Goal: Task Accomplishment & Management: Use online tool/utility

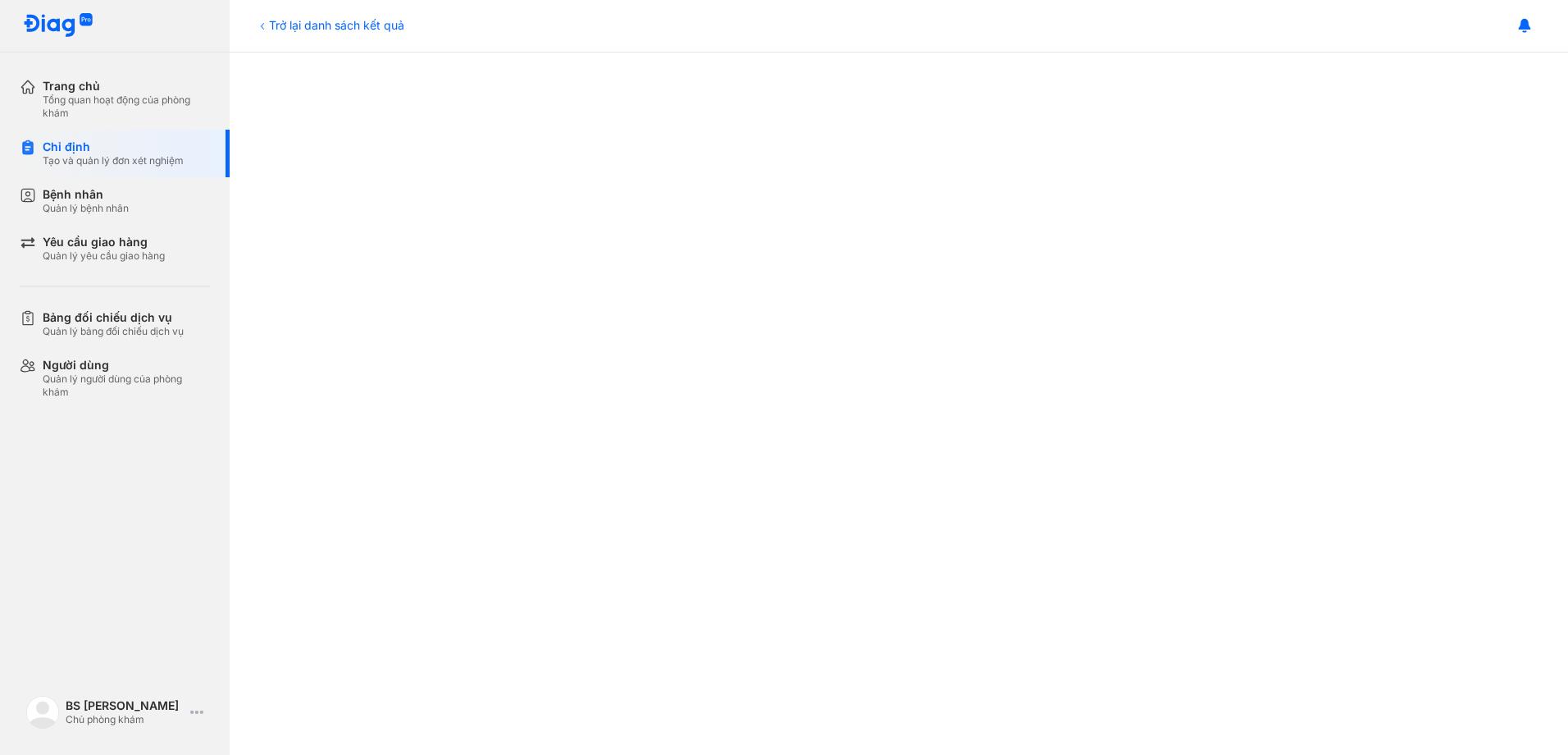
scroll to position [739, 0]
click at [122, 201] on div "Bệnh nhân Quản lý bệnh nhân" at bounding box center [86, 201] width 86 height 28
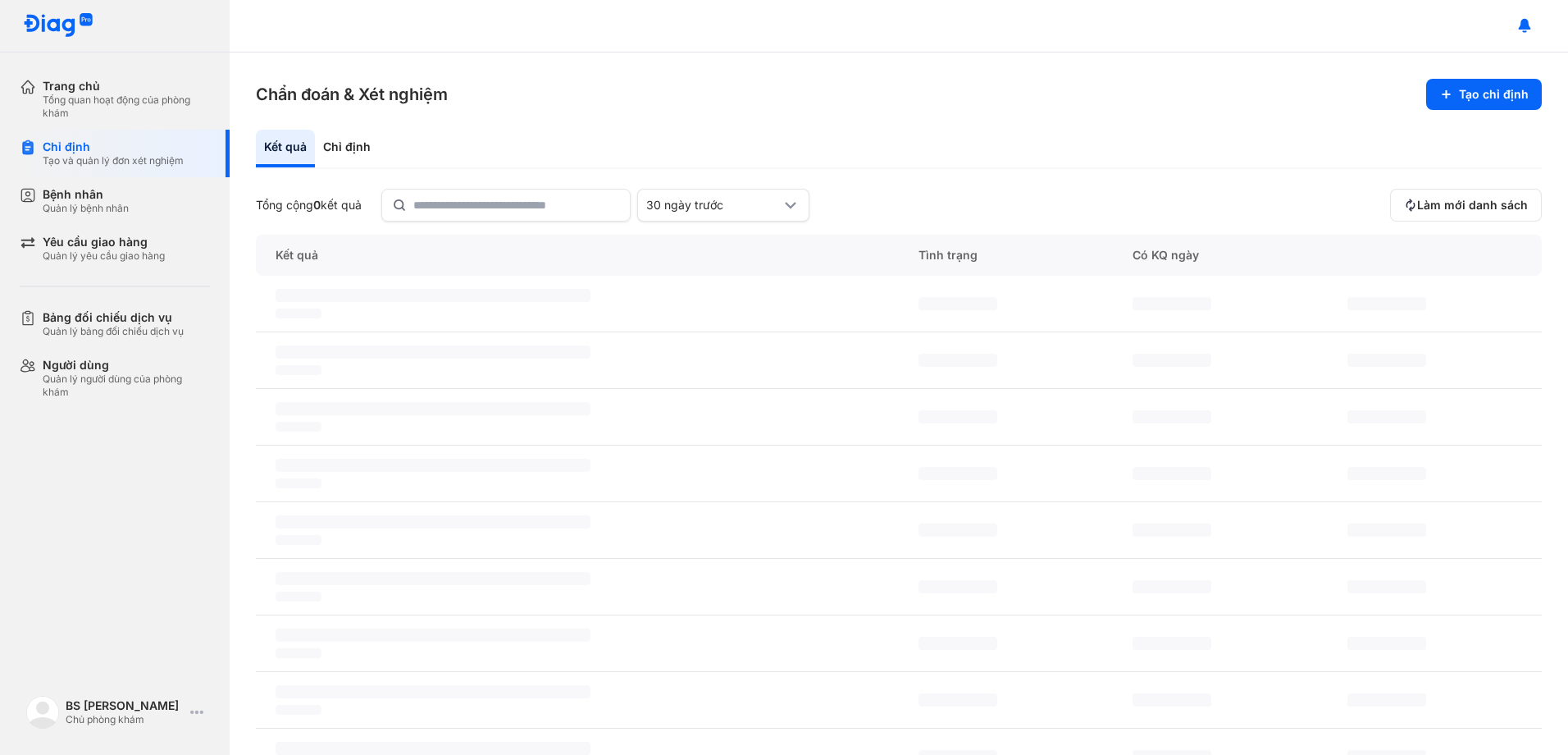
click at [272, 148] on div "Kết quả" at bounding box center [286, 149] width 59 height 38
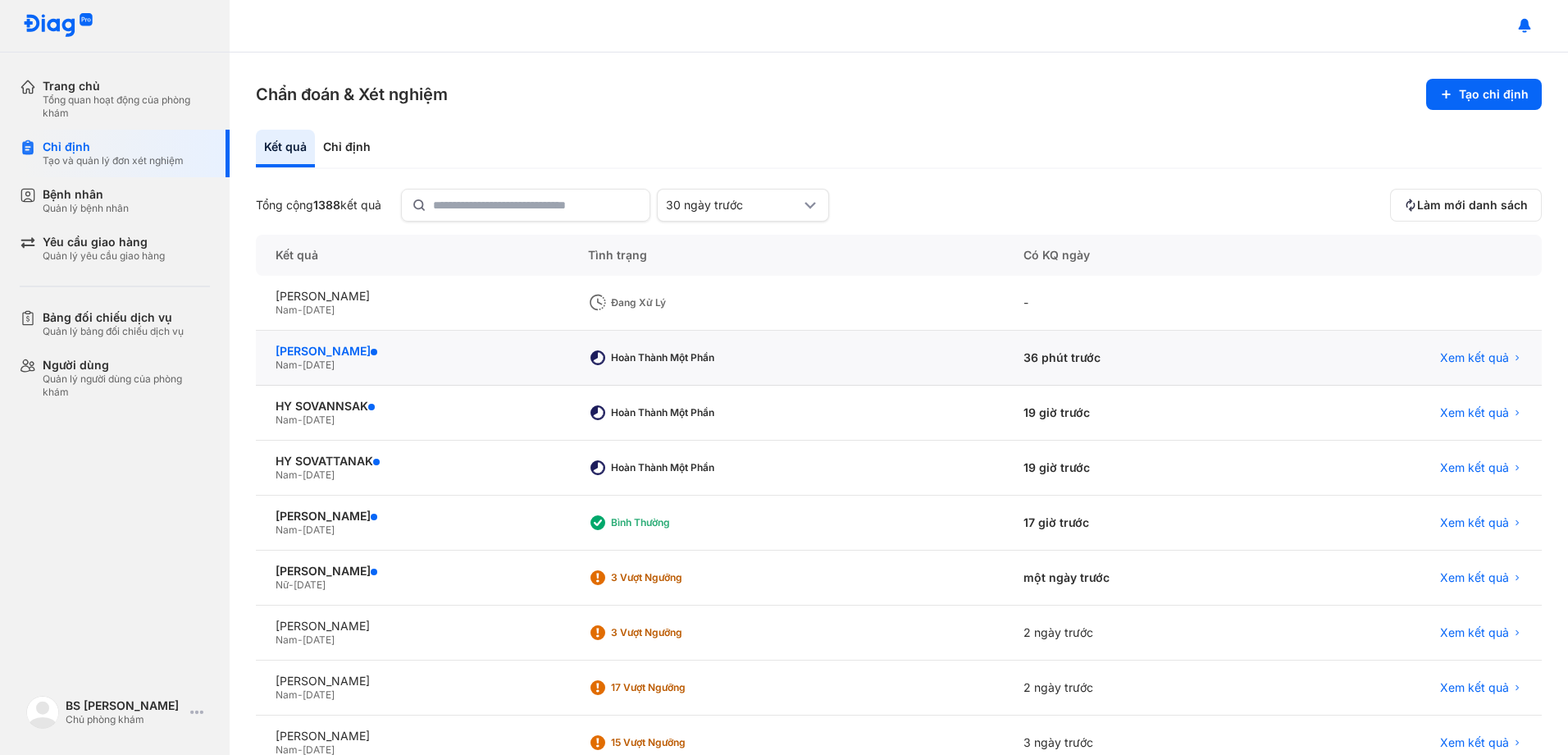
click at [304, 351] on div "[PERSON_NAME]" at bounding box center [412, 351] width 273 height 14
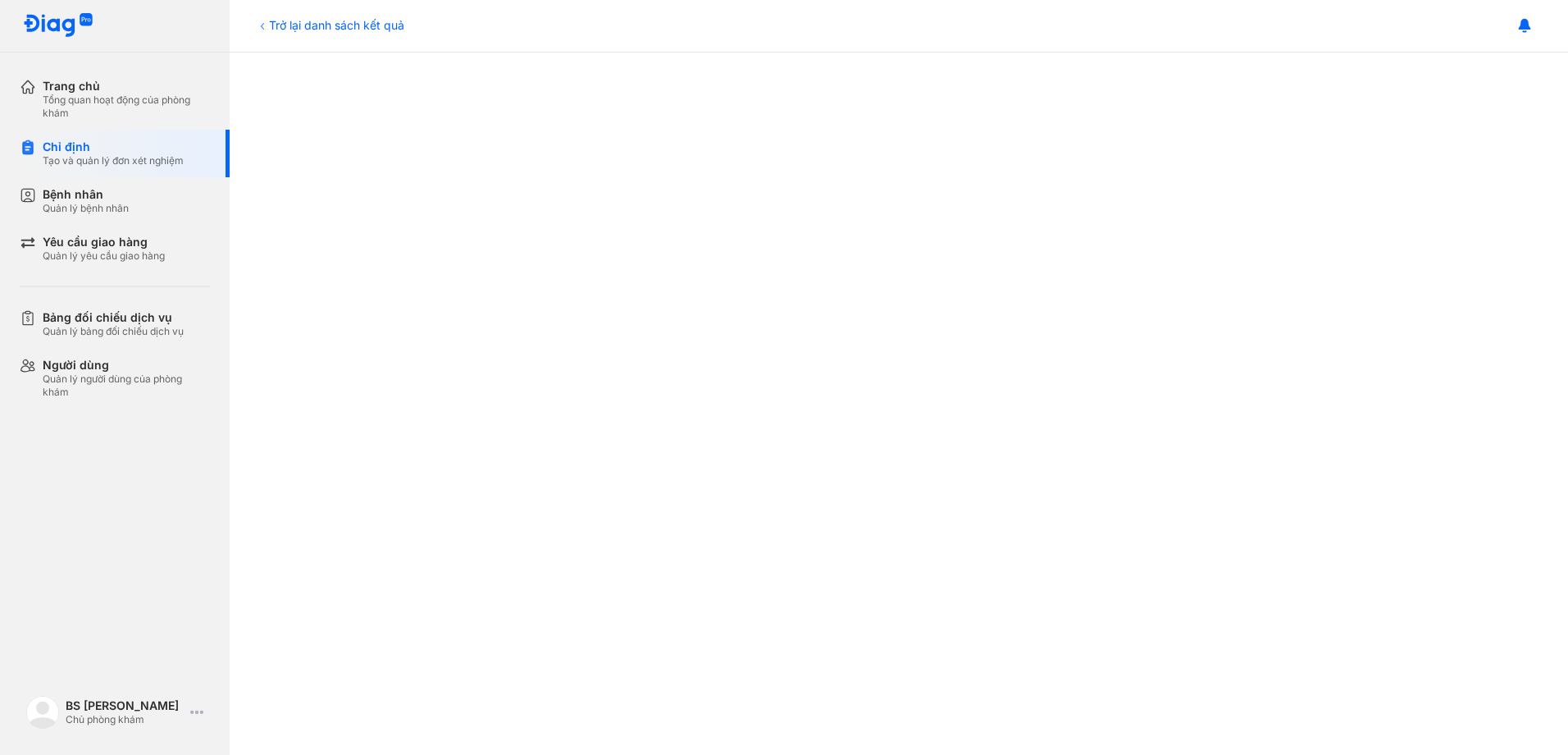
scroll to position [822, 0]
click at [135, 202] on div "Bệnh nhân Quản lý bệnh nhân" at bounding box center [126, 201] width 168 height 28
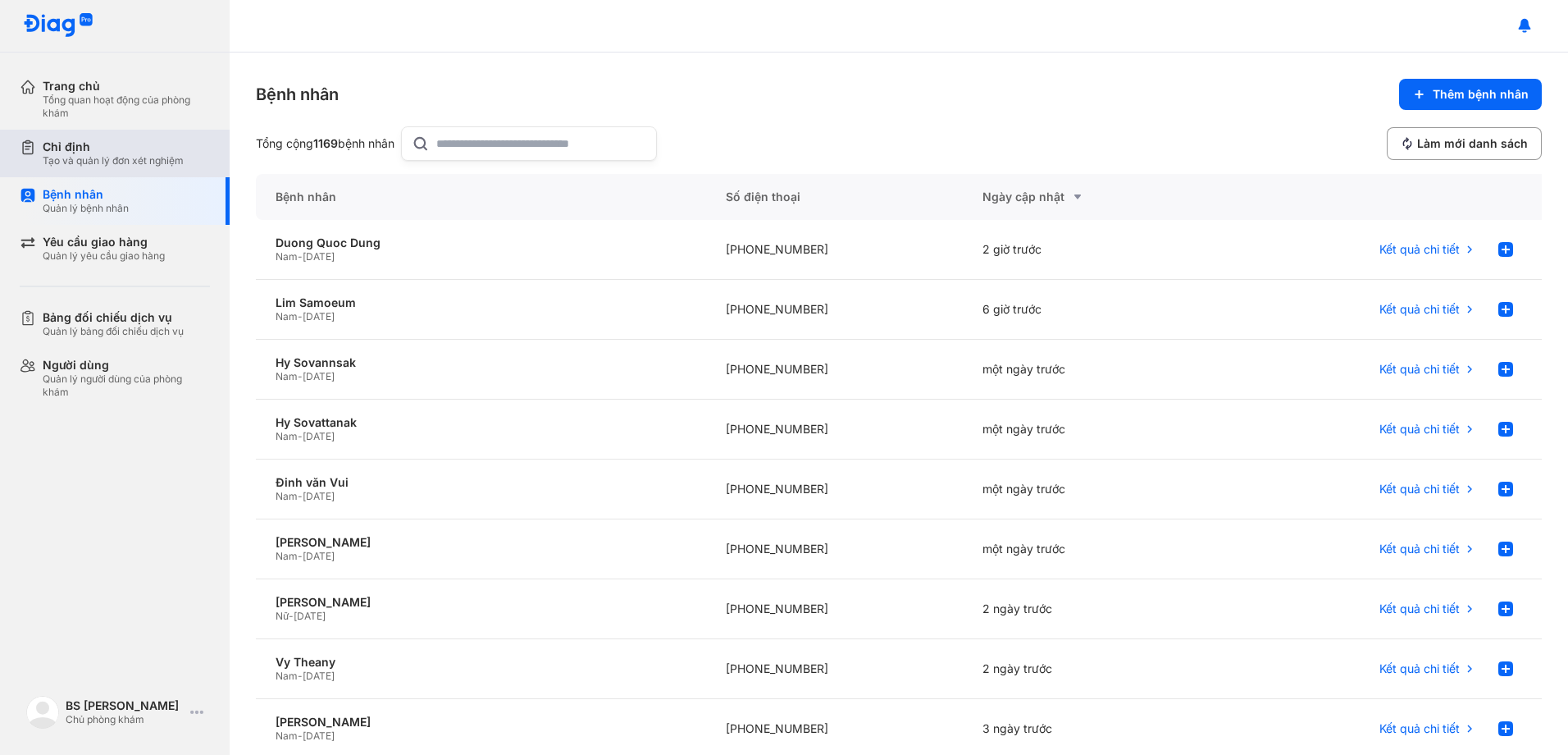
click at [82, 143] on div "Chỉ định" at bounding box center [113, 147] width 141 height 14
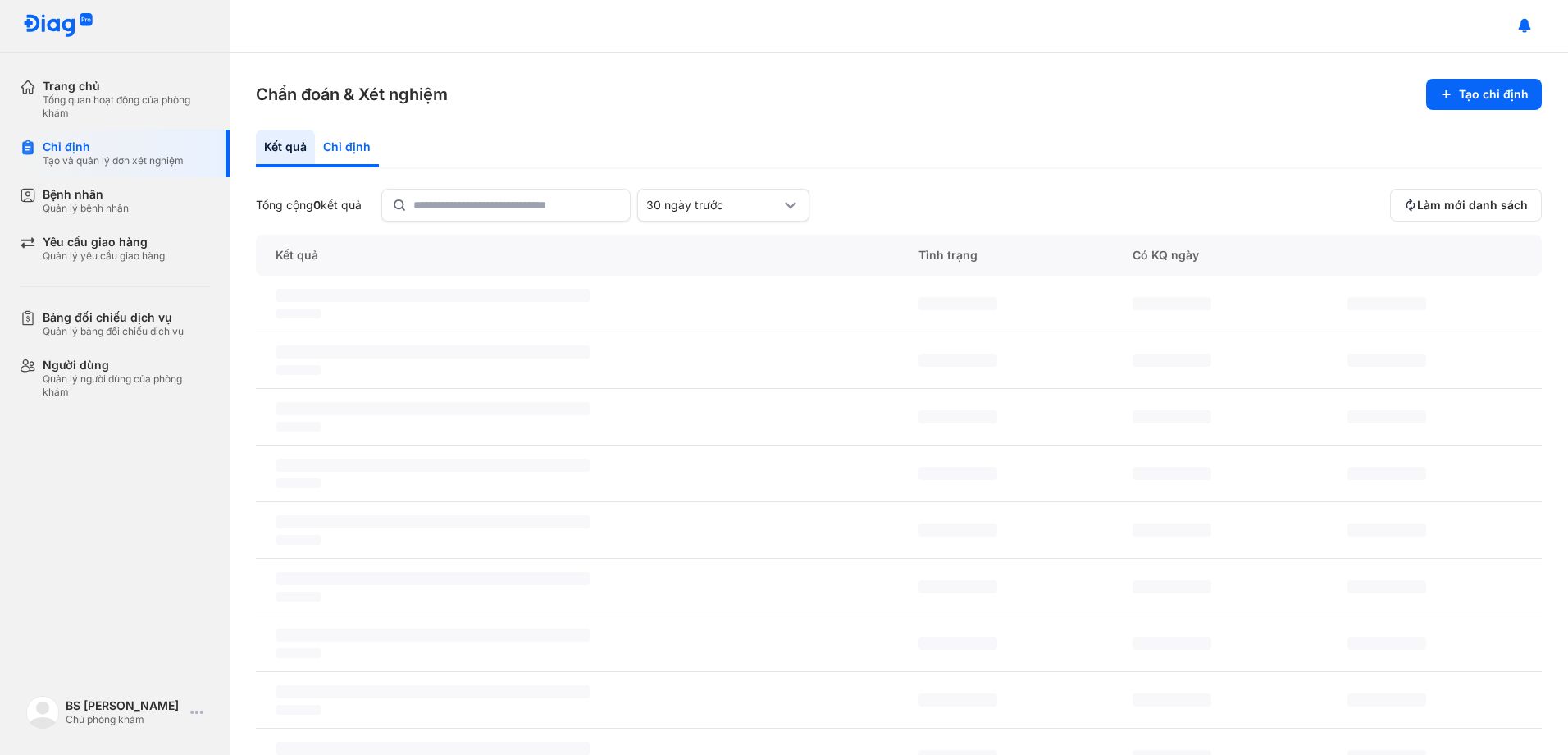
click at [344, 148] on div "Chỉ định" at bounding box center [347, 149] width 64 height 38
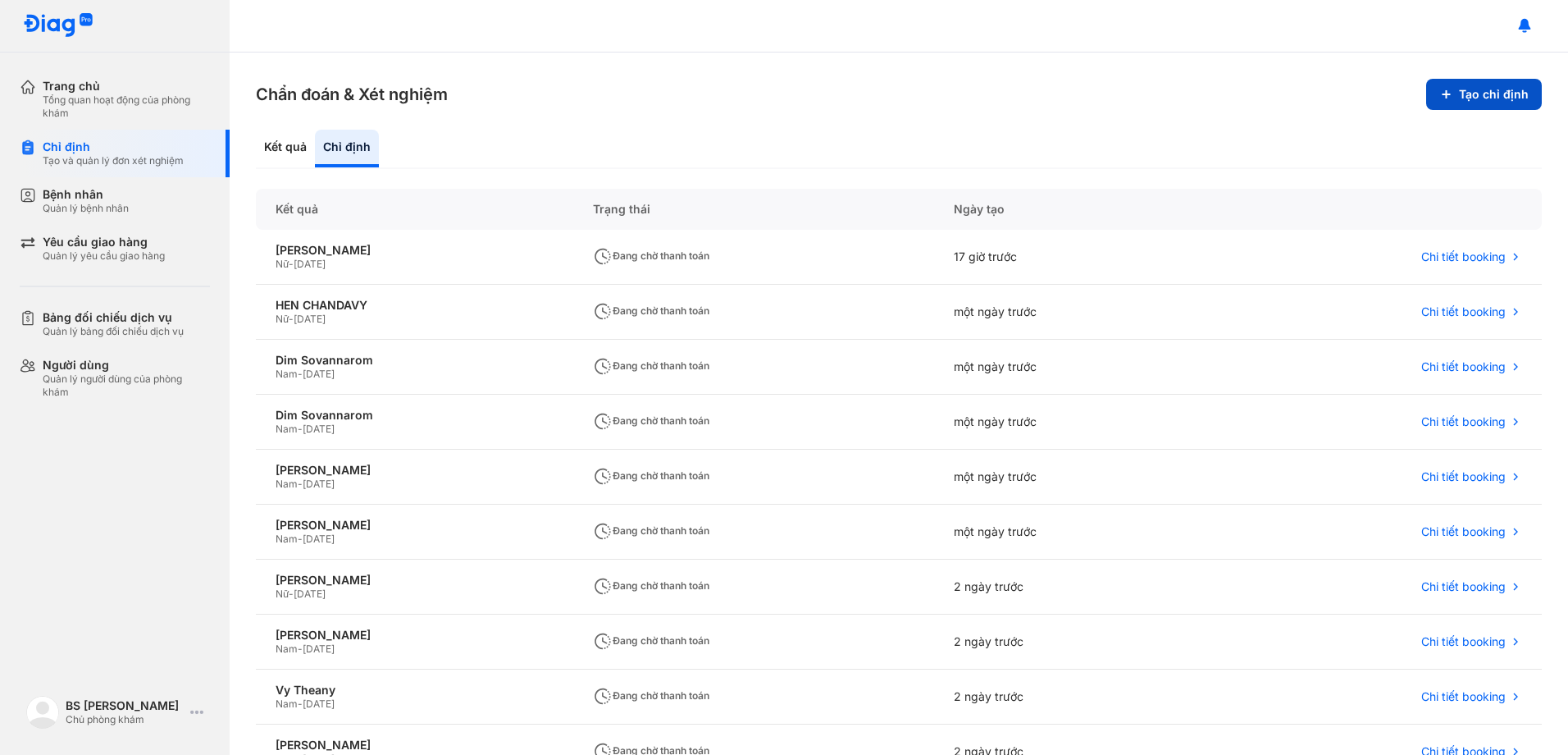
click at [1493, 92] on button "Tạo chỉ định" at bounding box center [1484, 94] width 115 height 32
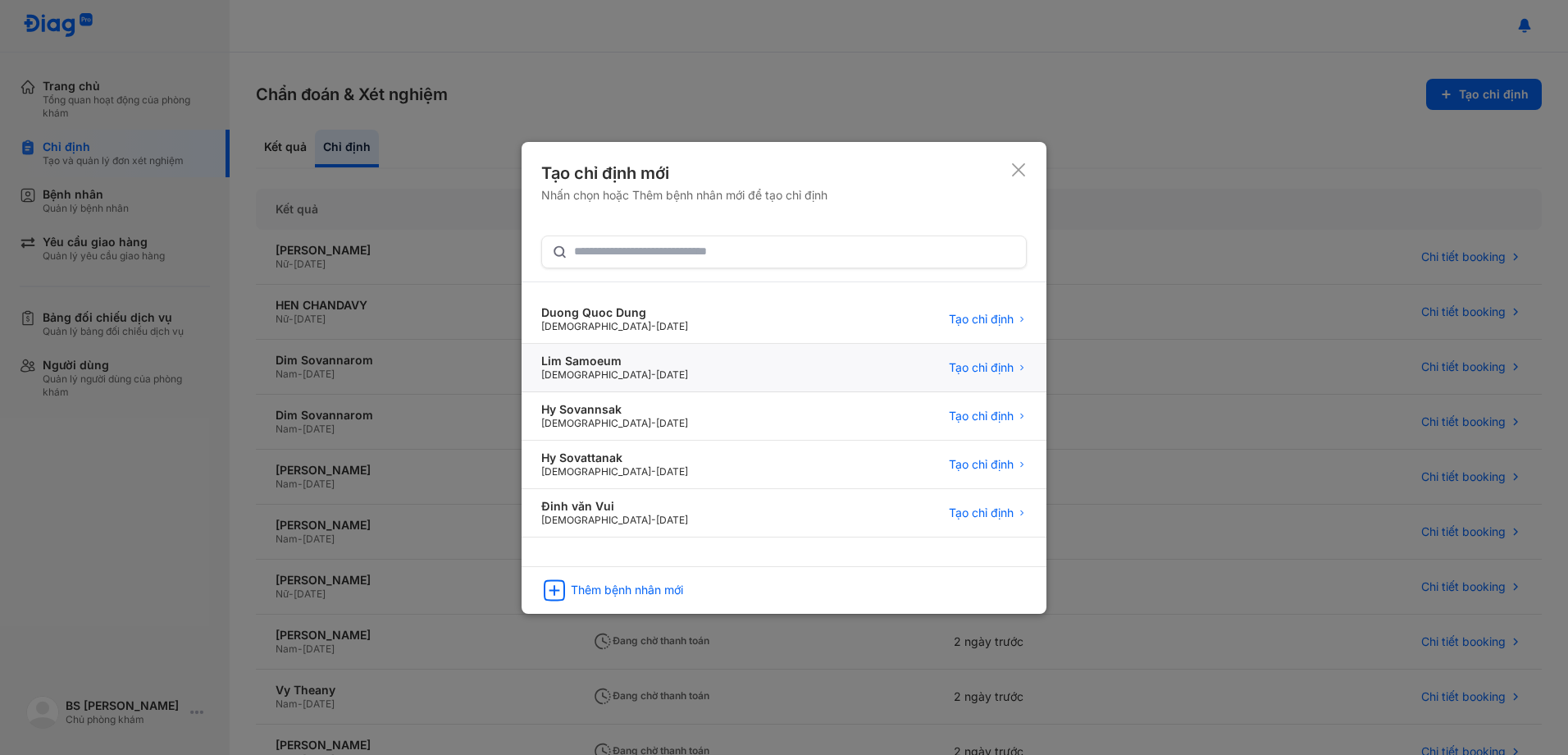
click at [608, 363] on div "Lim Samoeum" at bounding box center [614, 360] width 147 height 14
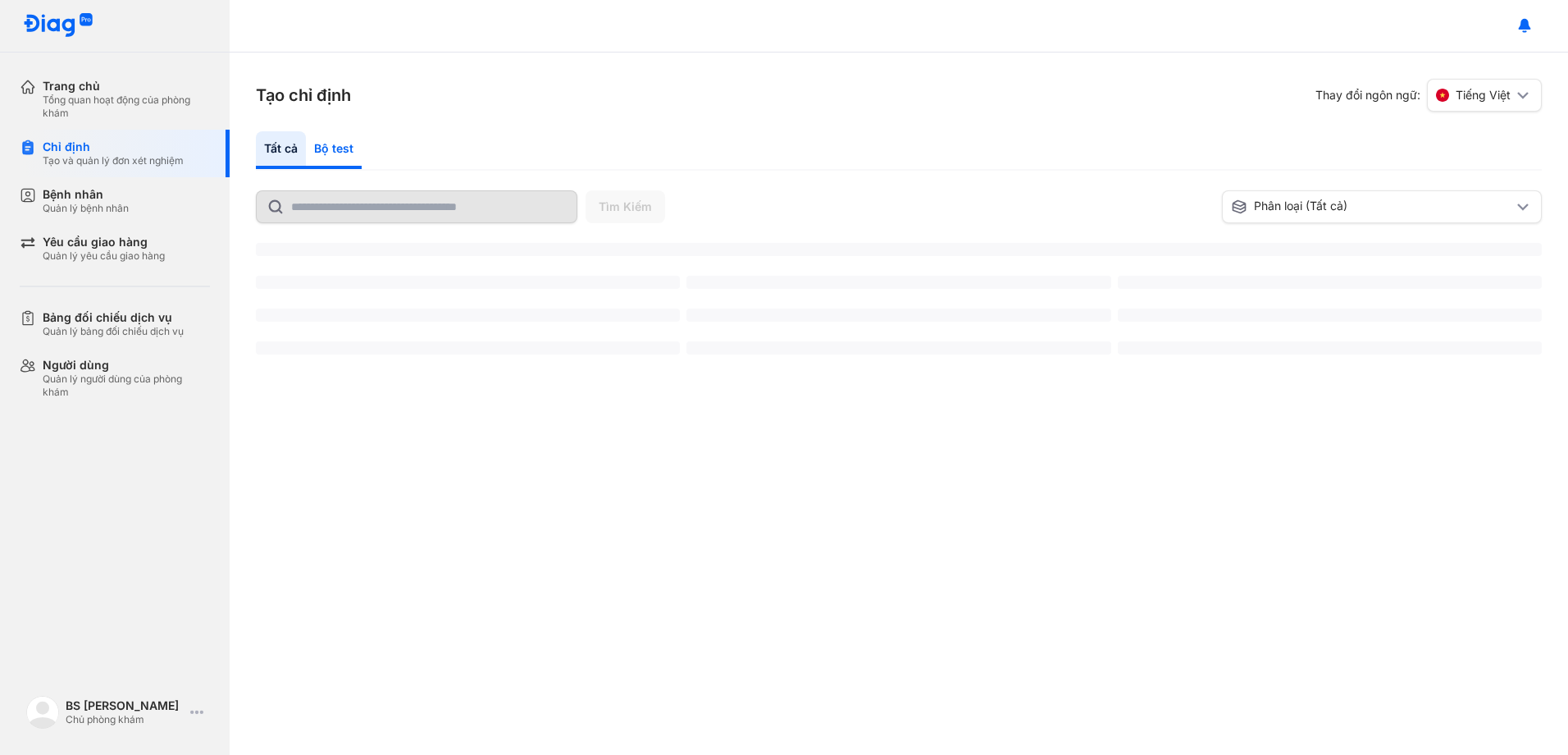
drag, startPoint x: 341, startPoint y: 147, endPoint x: 349, endPoint y: 150, distance: 8.5
click at [342, 149] on div "Bộ test" at bounding box center [334, 150] width 56 height 38
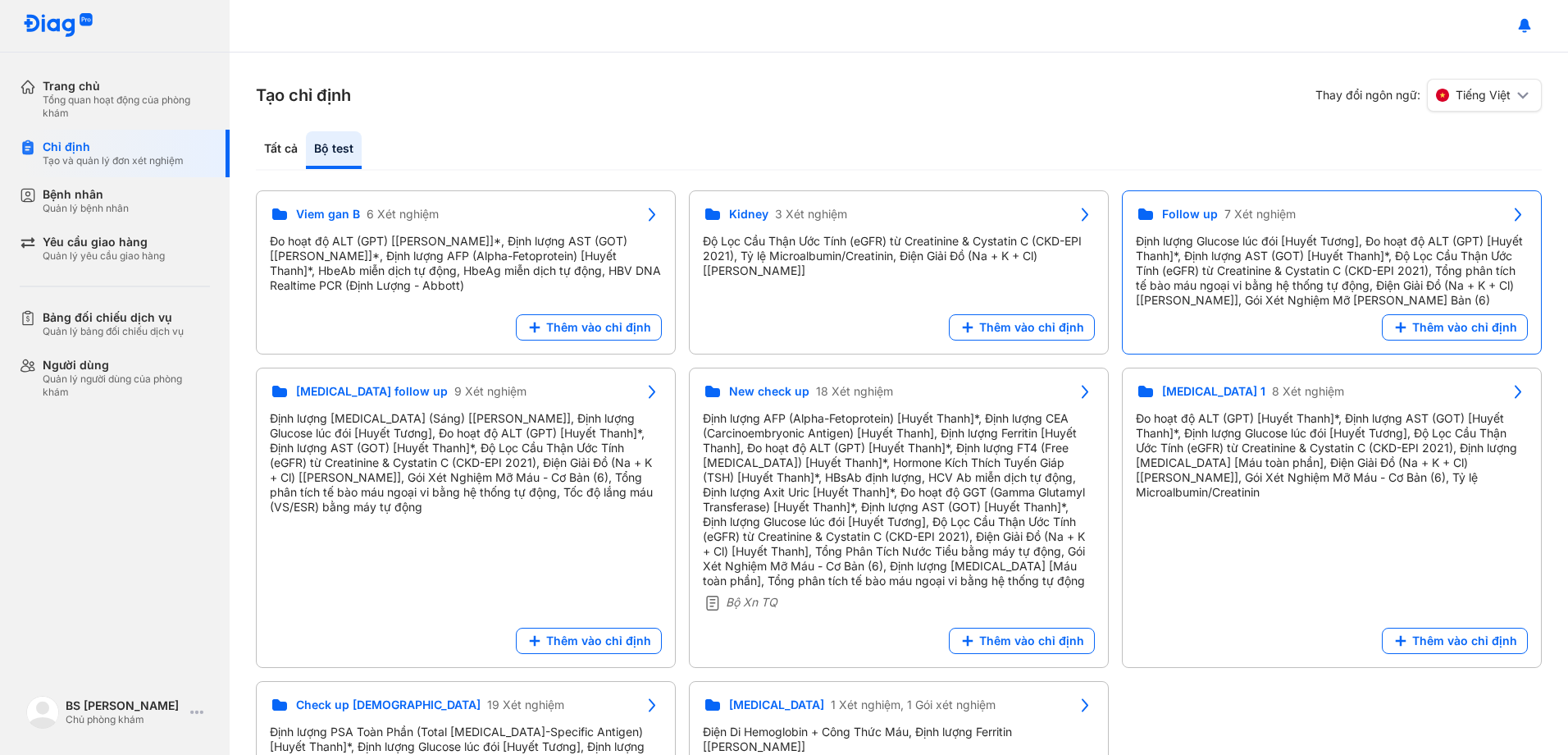
click at [1247, 271] on div "Định lượng Glucose lúc đói [Huyết Tương], Đo hoạt độ ALT (GPT) [Huyết Thanh]*, …" at bounding box center [1331, 271] width 392 height 74
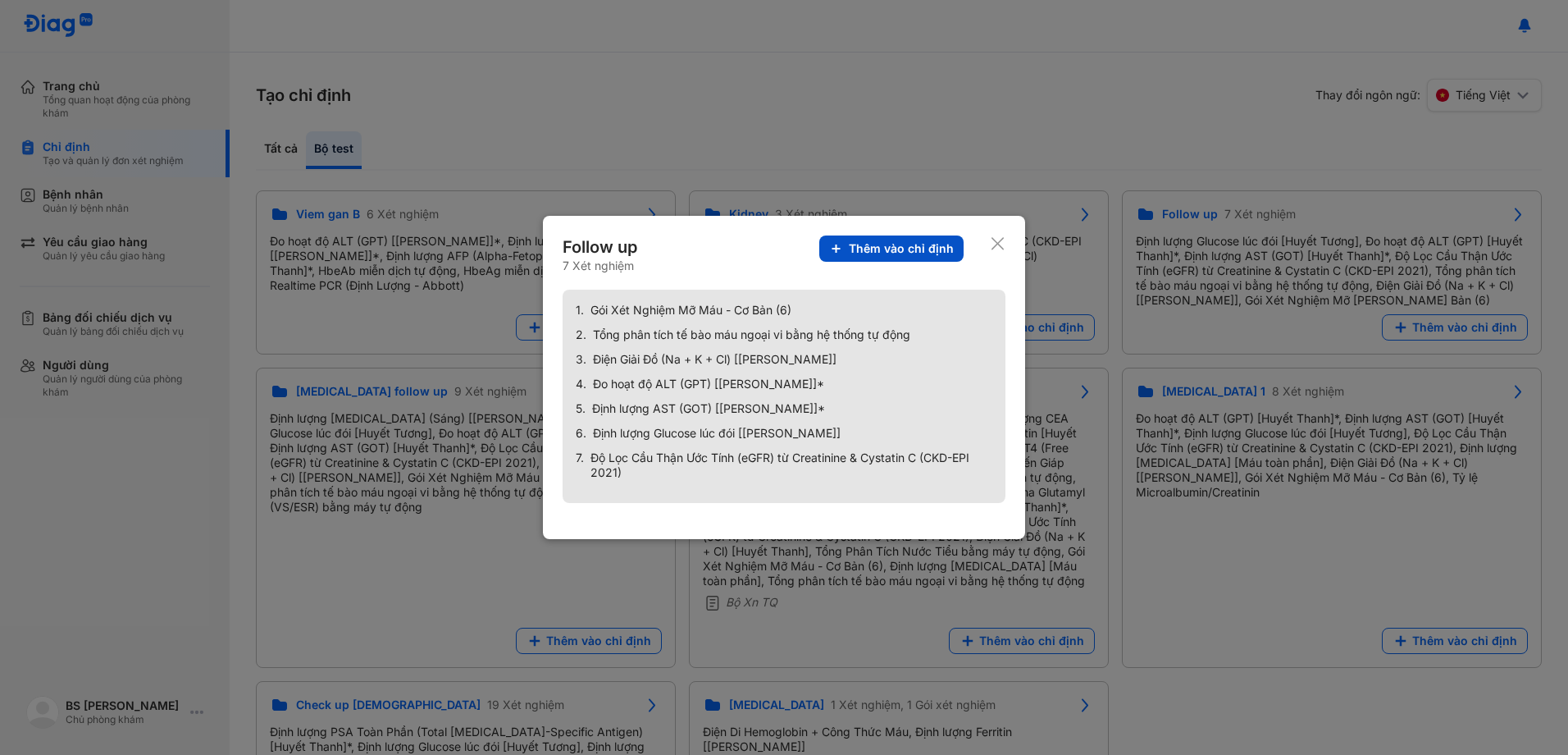
click at [914, 250] on span "Thêm vào chỉ định" at bounding box center [901, 249] width 105 height 14
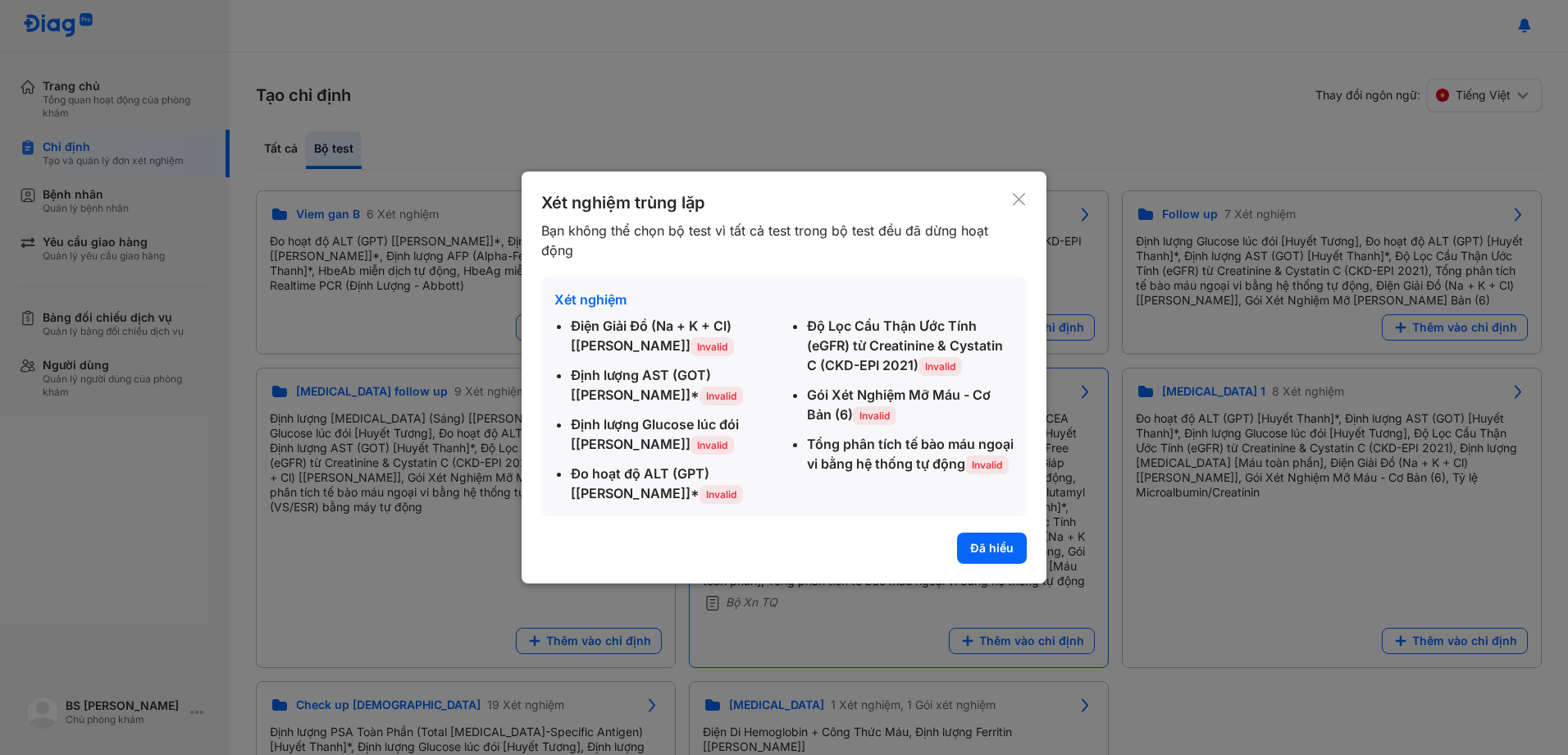
drag, startPoint x: 990, startPoint y: 549, endPoint x: 1002, endPoint y: 526, distance: 25.9
click at [992, 547] on button "Đã hiểu" at bounding box center [992, 548] width 69 height 32
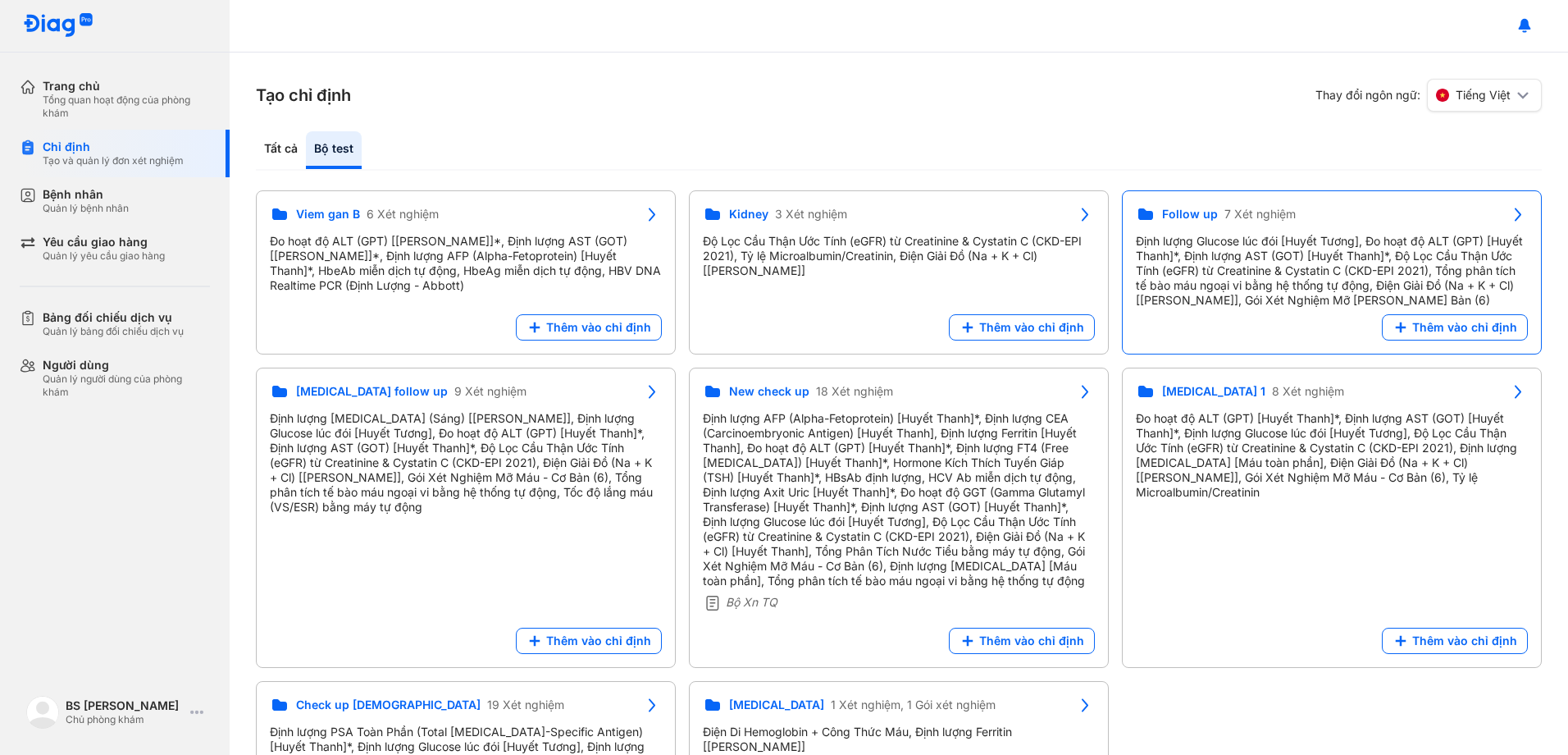
click at [1313, 275] on div "Định lượng Glucose lúc đói [Huyết Tương], Đo hoạt độ ALT (GPT) [Huyết Thanh]*, …" at bounding box center [1331, 271] width 392 height 74
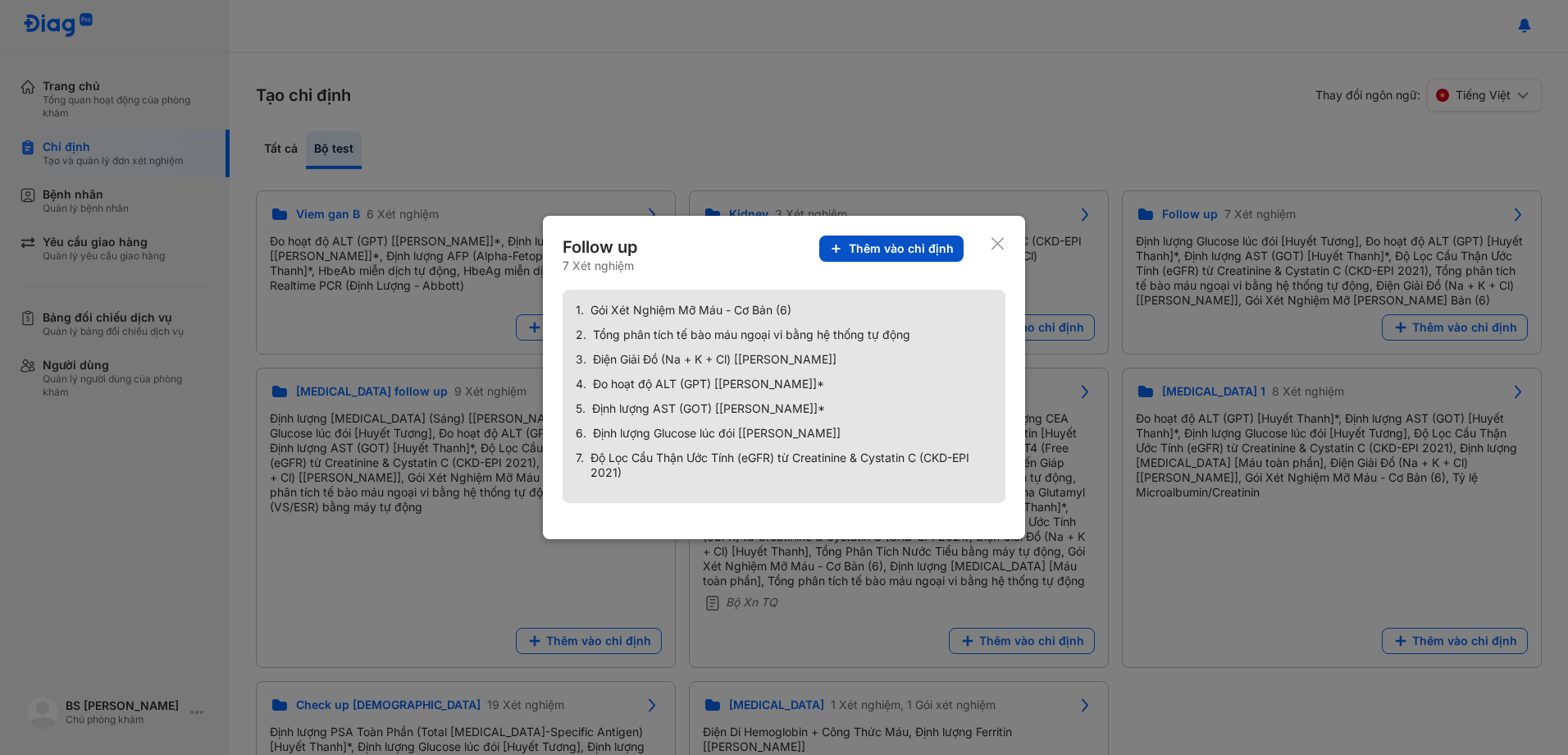
click at [927, 242] on span "Thêm vào chỉ định" at bounding box center [901, 249] width 105 height 14
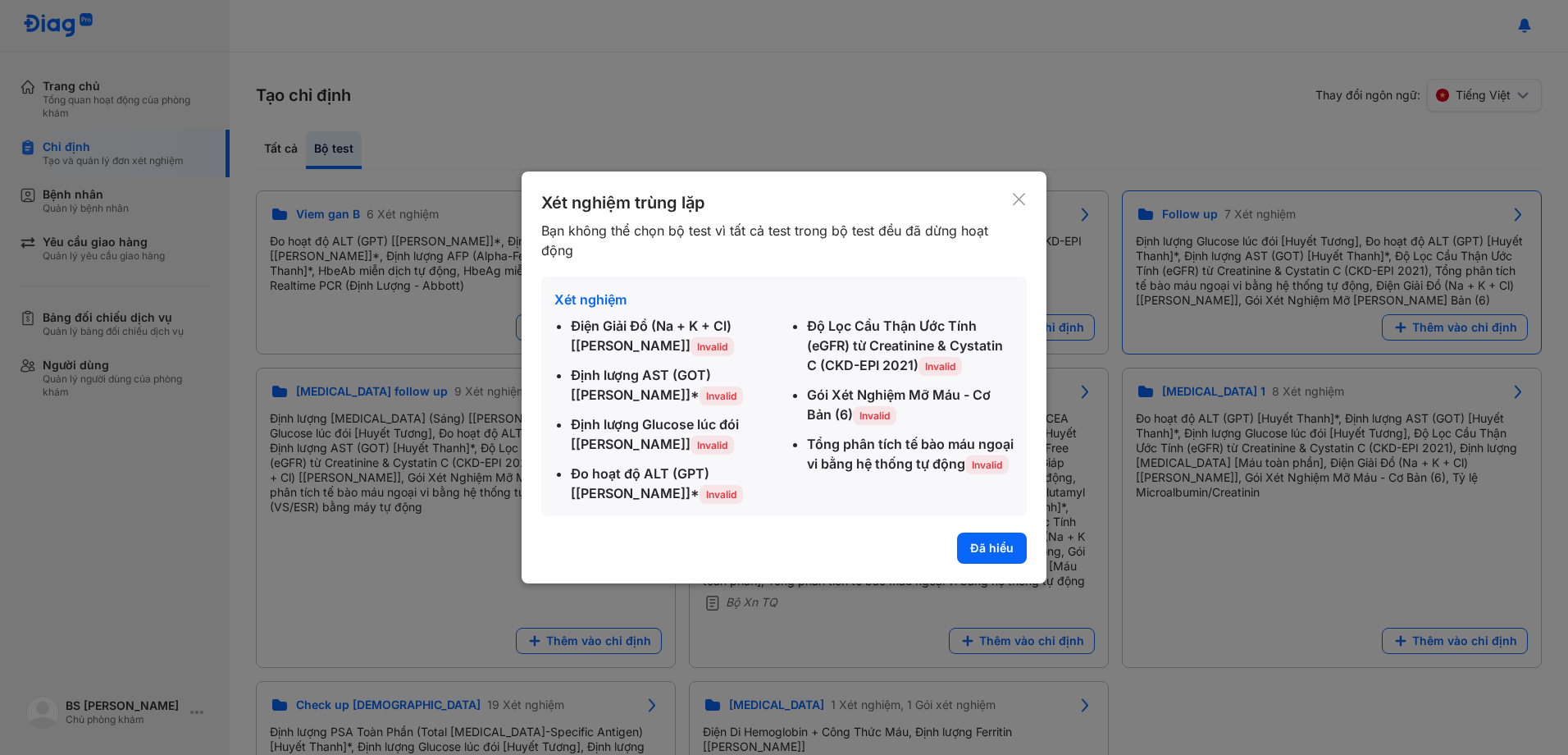
click at [990, 548] on button "Đã hiểu" at bounding box center [992, 548] width 69 height 32
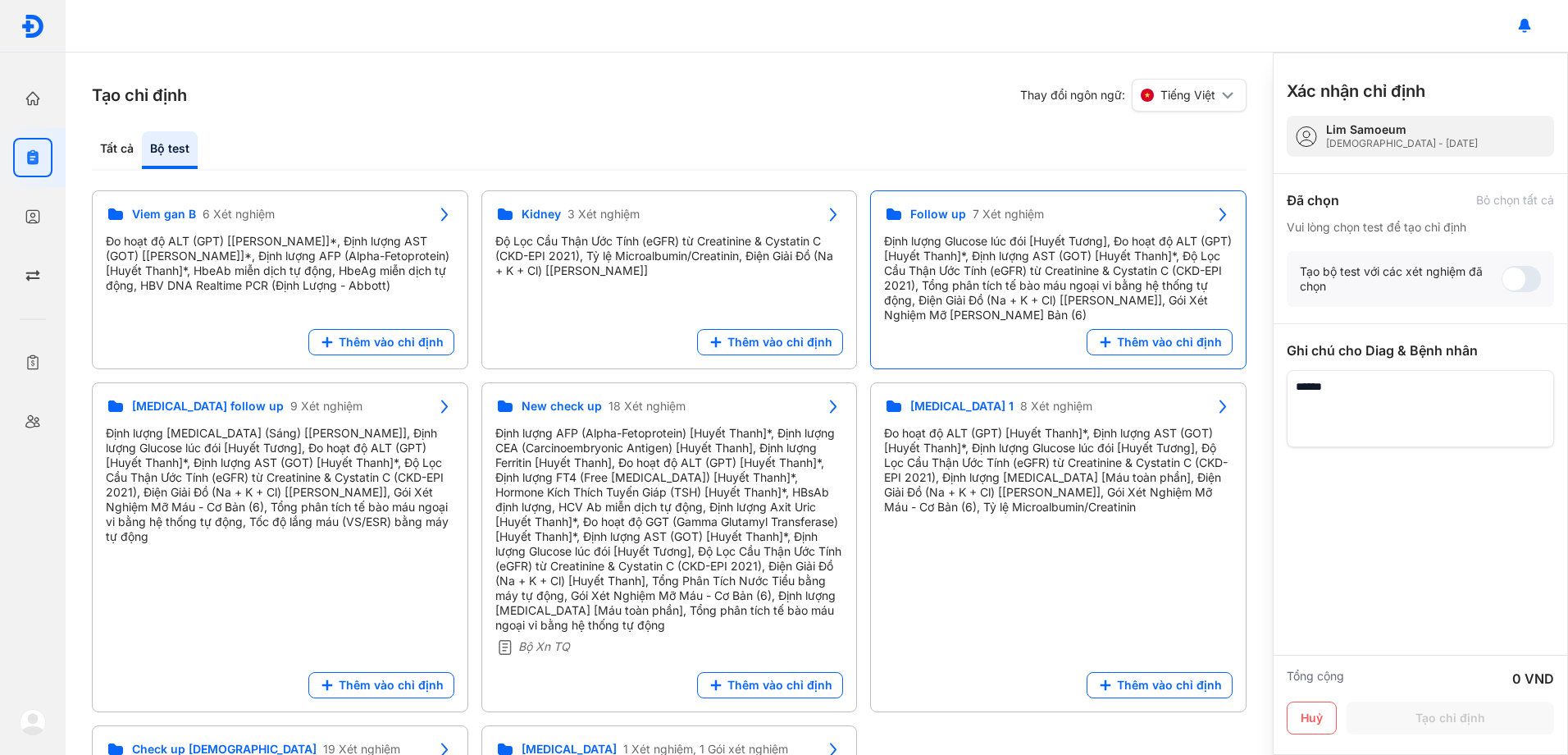
click at [1014, 197] on div "Follow up 7 Xét nghiệm Định lượng Glucose lúc đói [Huyết Tương], Đo hoạt độ ALT…" at bounding box center [1058, 279] width 376 height 179
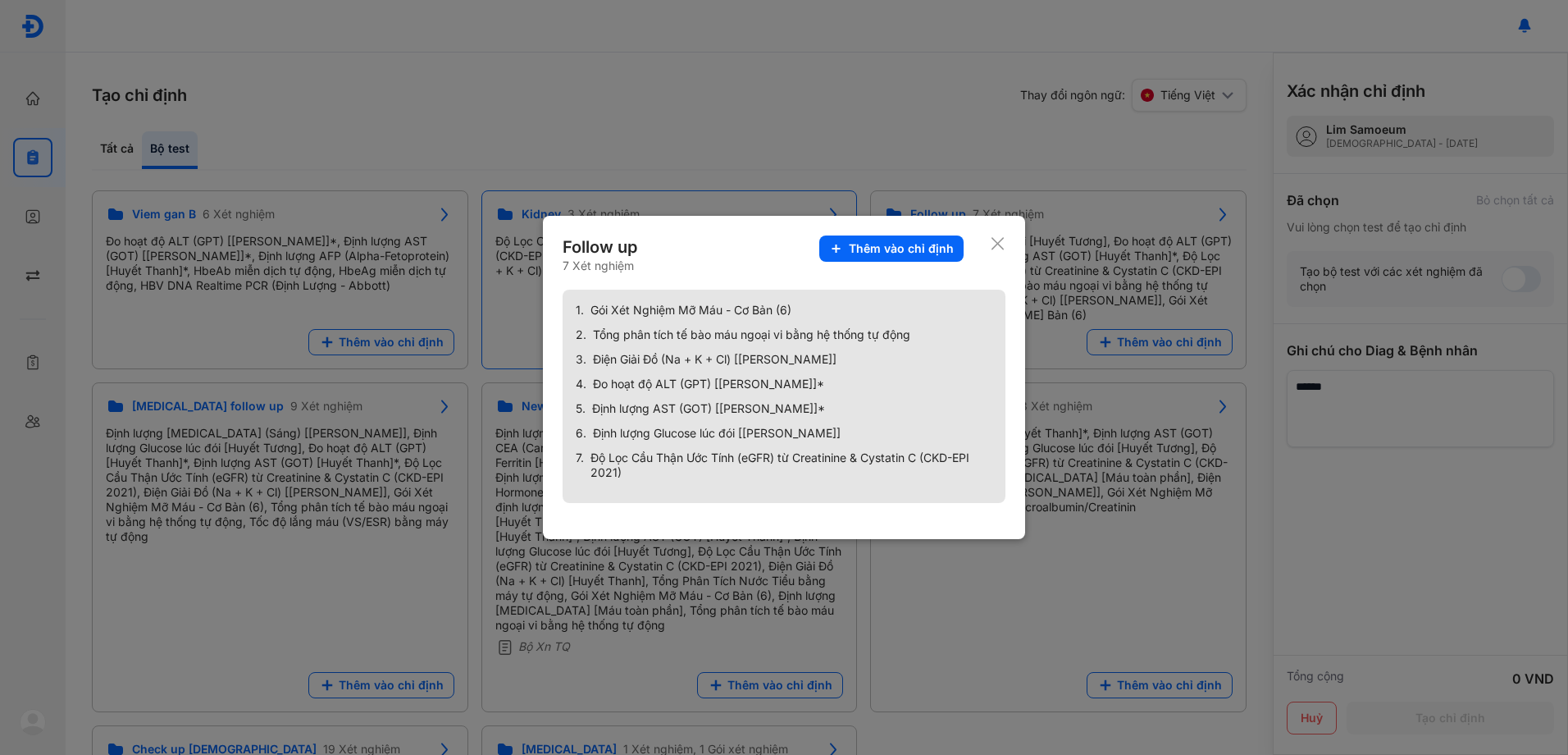
drag, startPoint x: 938, startPoint y: 239, endPoint x: 834, endPoint y: 244, distance: 104.1
click at [940, 239] on button "Thêm vào chỉ định" at bounding box center [892, 248] width 144 height 26
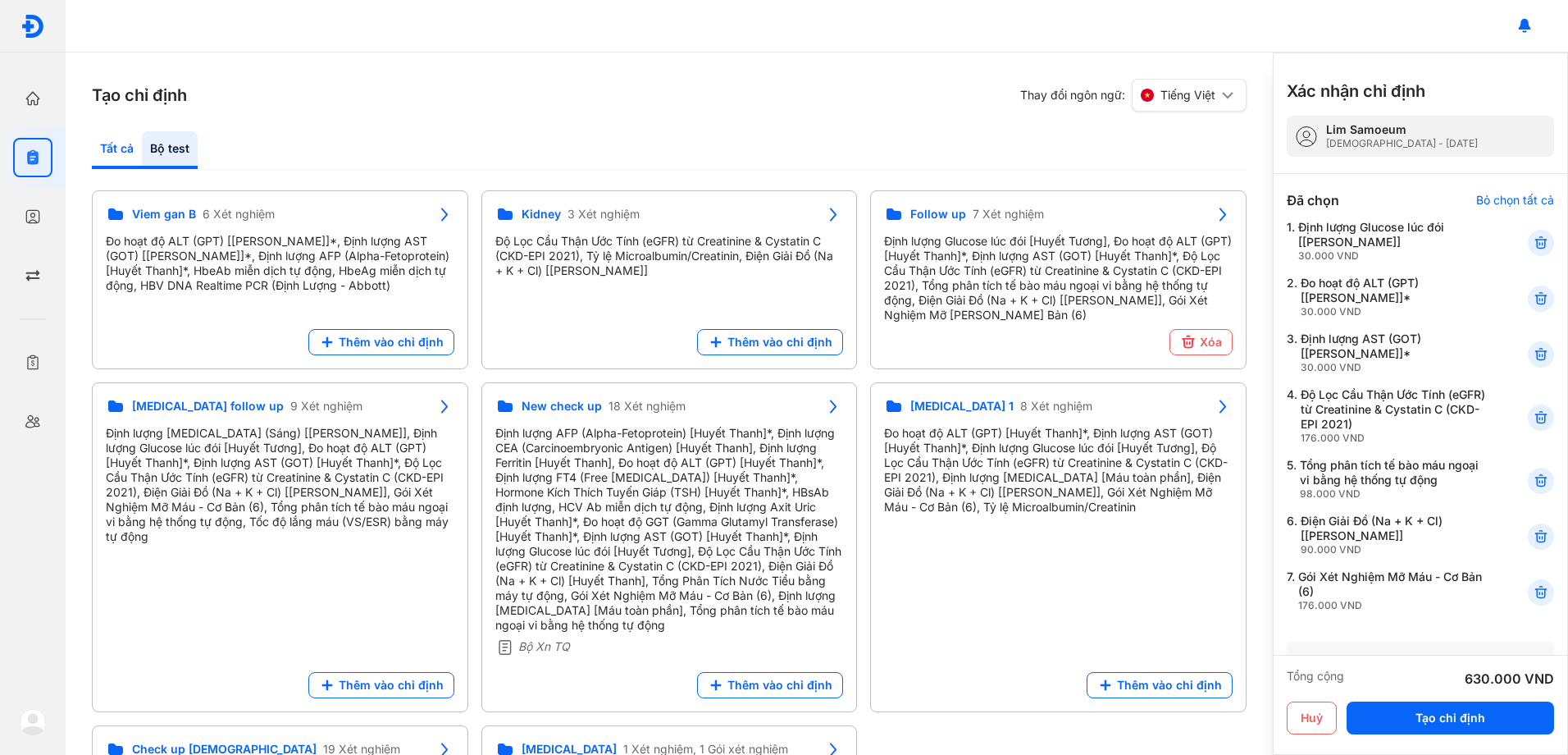
drag, startPoint x: 105, startPoint y: 142, endPoint x: 122, endPoint y: 153, distance: 20.2
click at [142, 148] on div "Tất cả" at bounding box center [170, 150] width 56 height 38
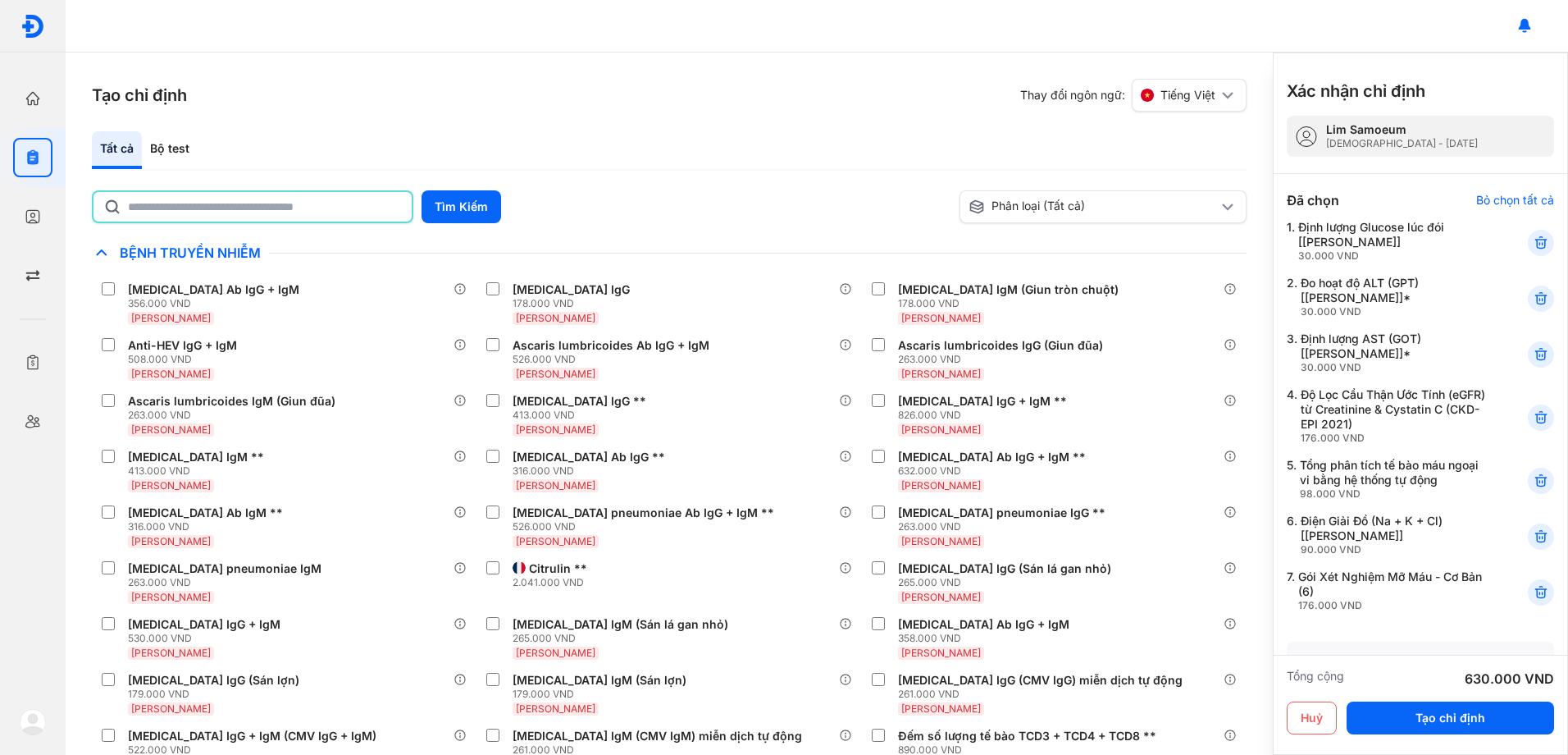
drag, startPoint x: 243, startPoint y: 208, endPoint x: 240, endPoint y: 199, distance: 9.5
click at [243, 205] on input "text" at bounding box center [265, 206] width 274 height 30
type input "*****"
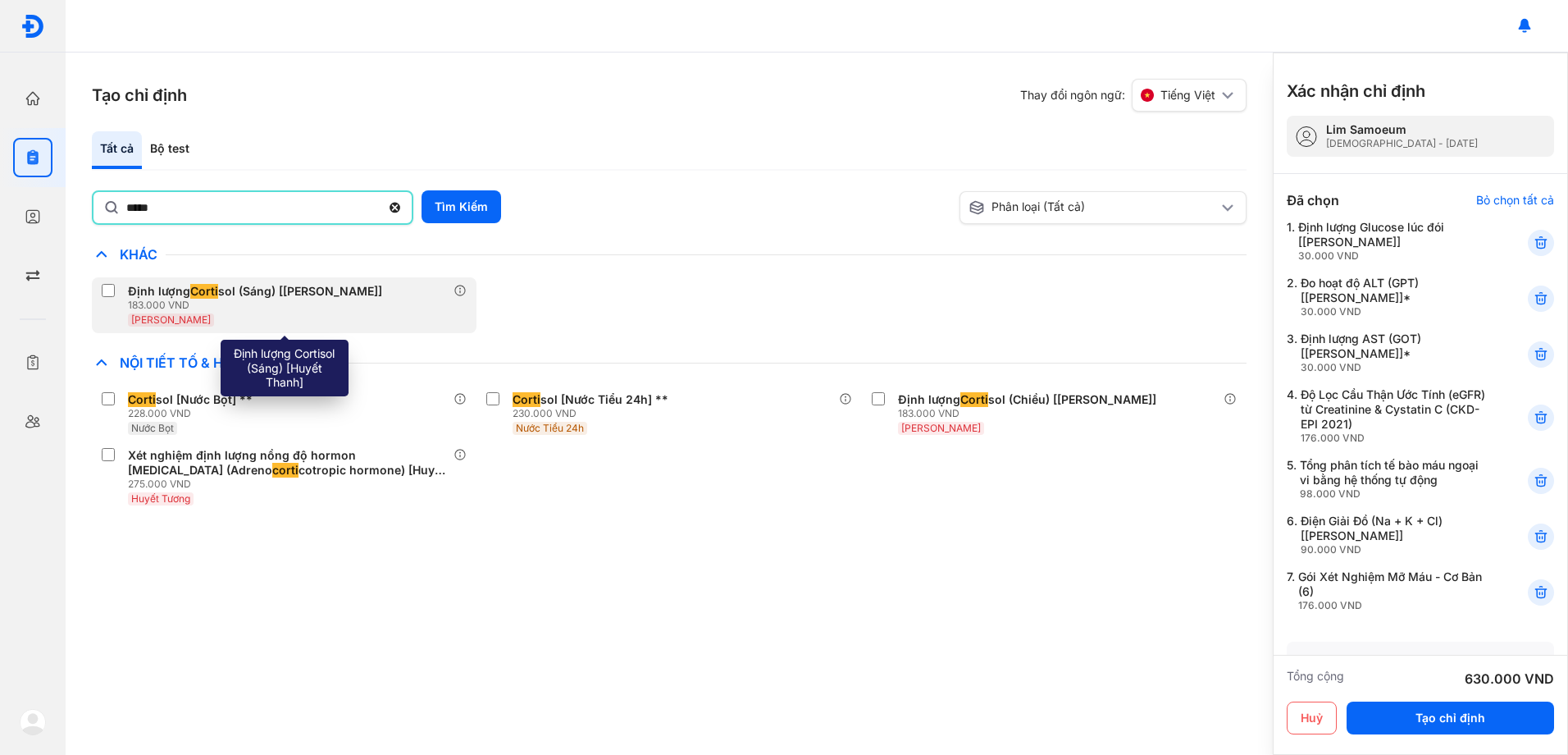
click at [212, 290] on span "Corti" at bounding box center [204, 291] width 28 height 14
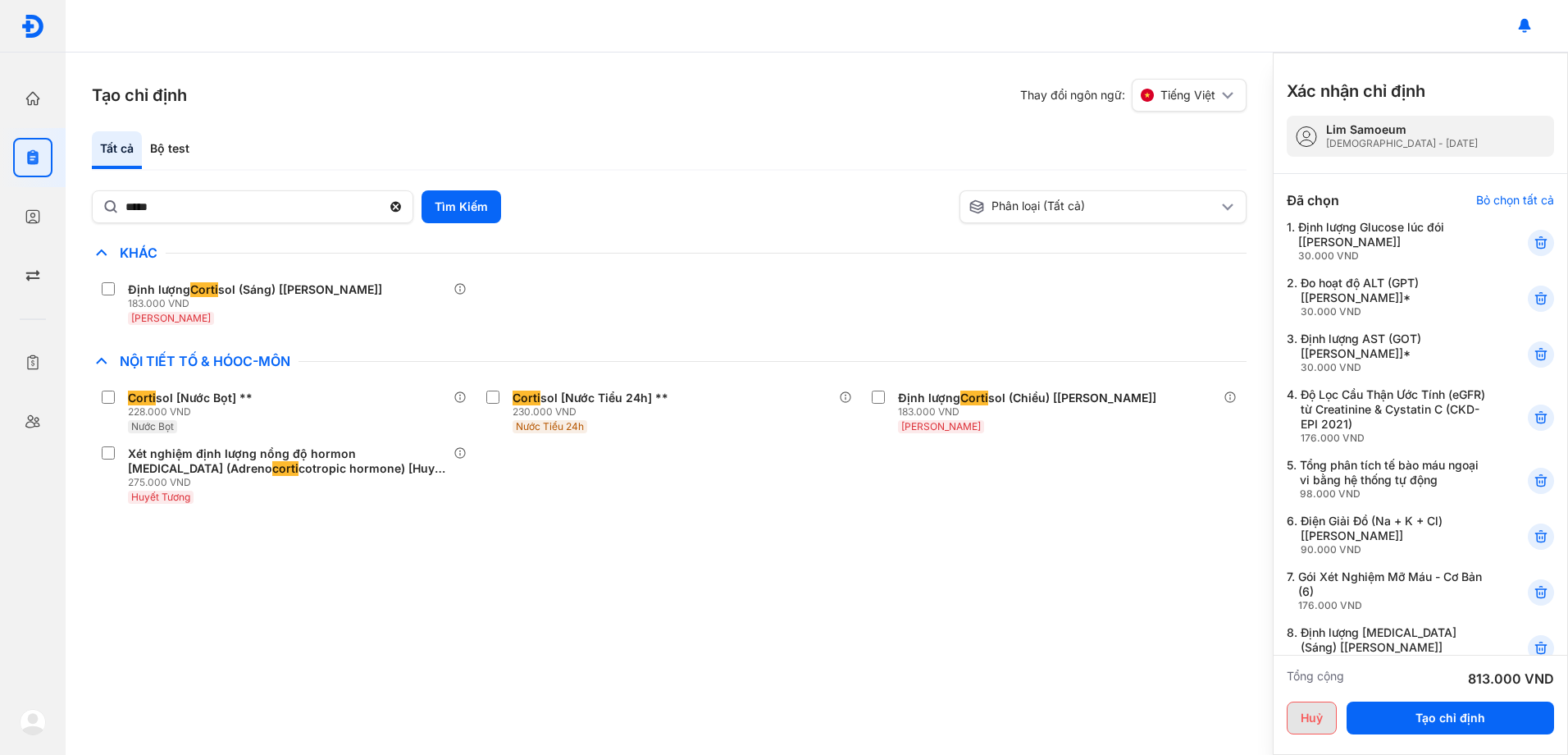
drag, startPoint x: 1471, startPoint y: 721, endPoint x: 1297, endPoint y: 710, distance: 174.3
click at [1470, 723] on button "Tạo chỉ định" at bounding box center [1450, 718] width 207 height 32
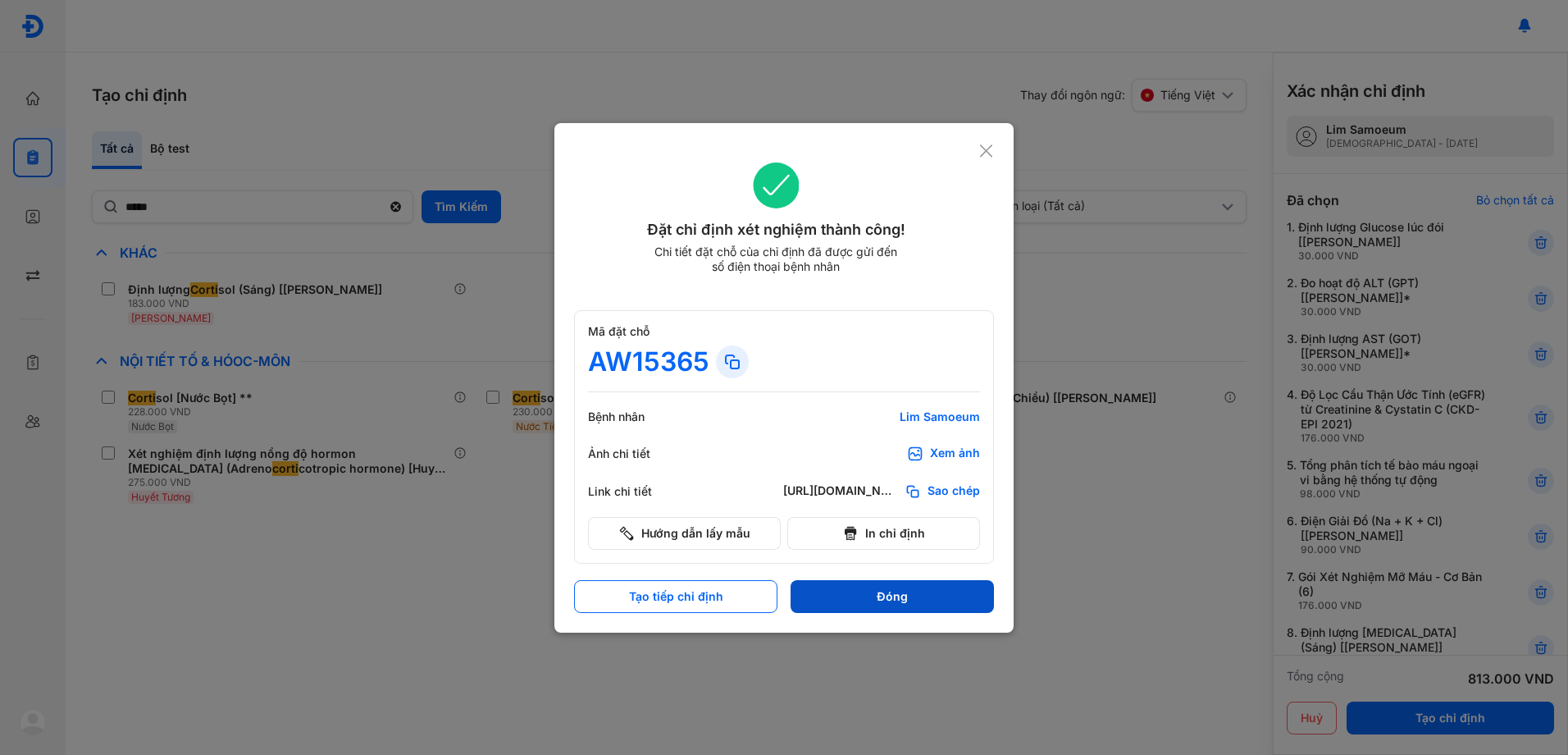
click at [913, 592] on button "Đóng" at bounding box center [893, 596] width 204 height 32
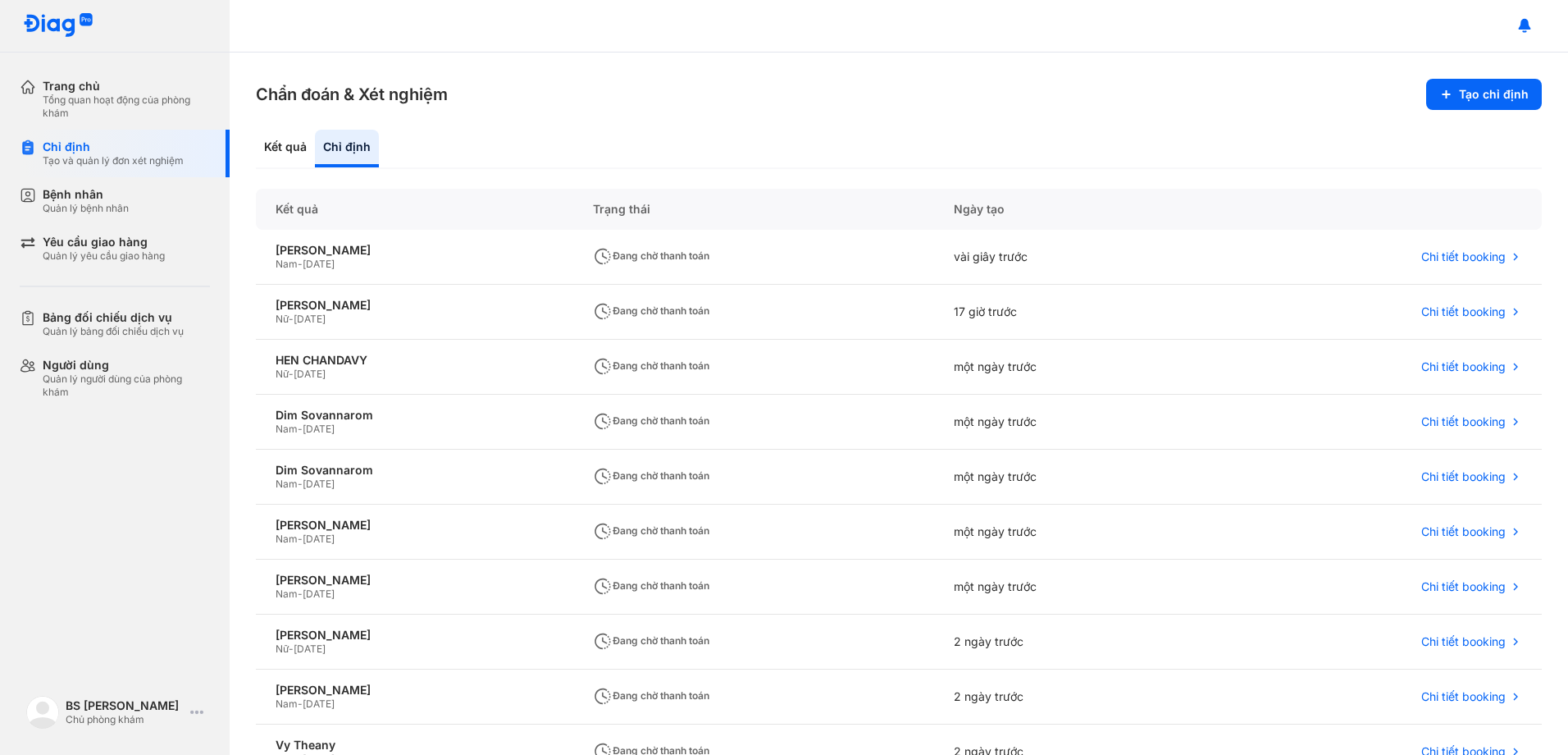
drag, startPoint x: 49, startPoint y: 531, endPoint x: 111, endPoint y: 531, distance: 62.0
click at [49, 531] on div "Trang chủ Tổng quan hoạt động của phòng khám Chỉ định Tạo và quản lý đơn xét ng…" at bounding box center [114, 378] width 230 height 755
